Goal: Find specific fact: Find specific page/section

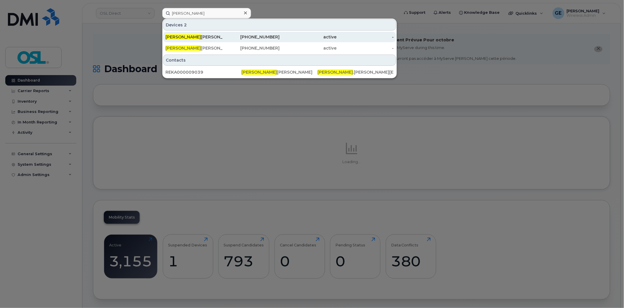
type input "[PERSON_NAME]"
click at [208, 36] on div "Babandeep Singh" at bounding box center [194, 37] width 57 height 6
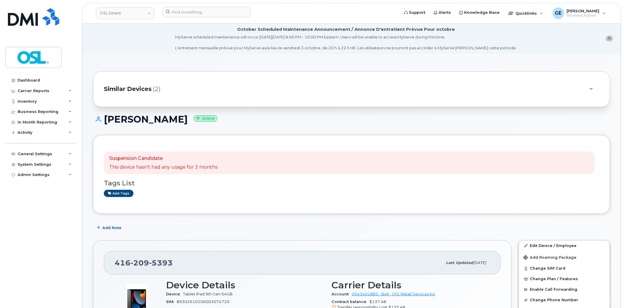
click at [160, 95] on div "Similar Devices (2)" at bounding box center [343, 89] width 479 height 14
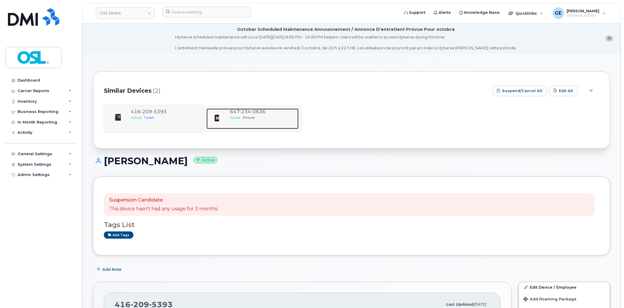
click at [253, 115] on div "647 234 0636" at bounding box center [263, 112] width 66 height 7
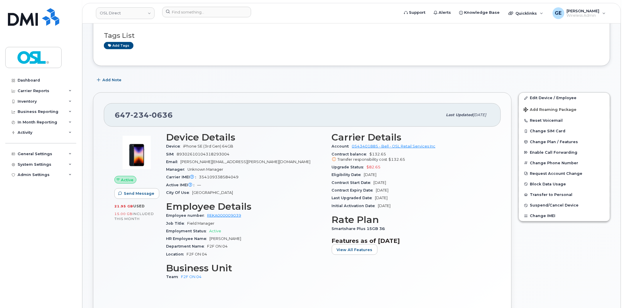
scroll to position [130, 0]
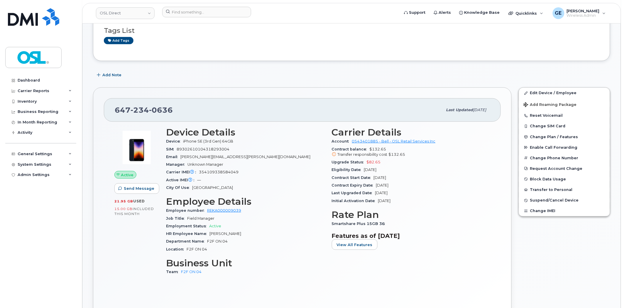
click at [494, 140] on div "Carrier Details Account 0543401885 - Bell - OSL Retail Services Inc Contract ba…" at bounding box center [411, 204] width 166 height 161
